Goal: Information Seeking & Learning: Check status

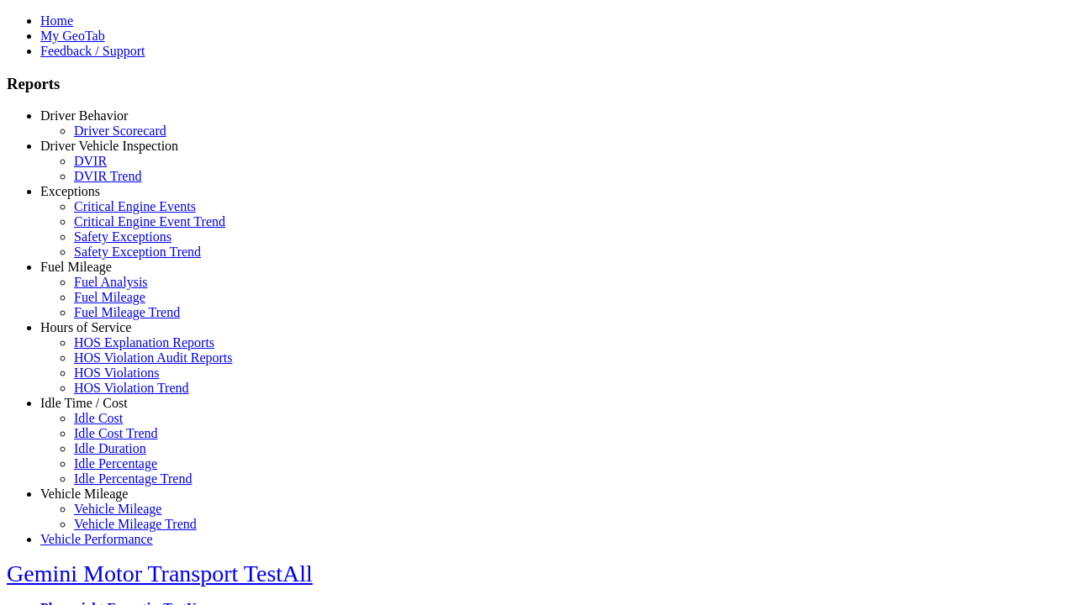
click at [97, 198] on link "Exceptions" at bounding box center [70, 191] width 60 height 14
click at [109, 259] on link "Safety Exception Trend" at bounding box center [137, 252] width 127 height 14
select select "**********"
type input "**********"
